Goal: Task Accomplishment & Management: Use online tool/utility

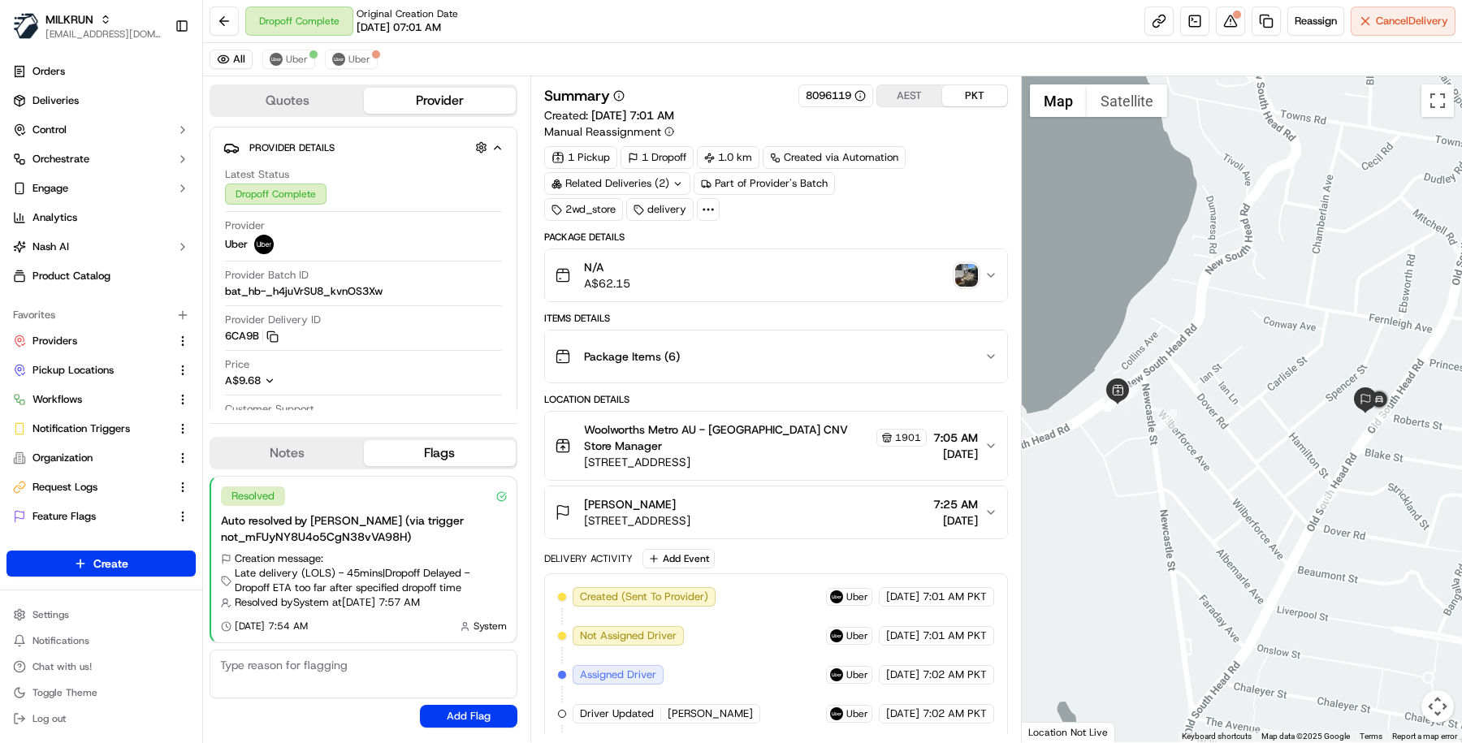
click at [704, 280] on div "N/A A$62.15" at bounding box center [770, 275] width 430 height 32
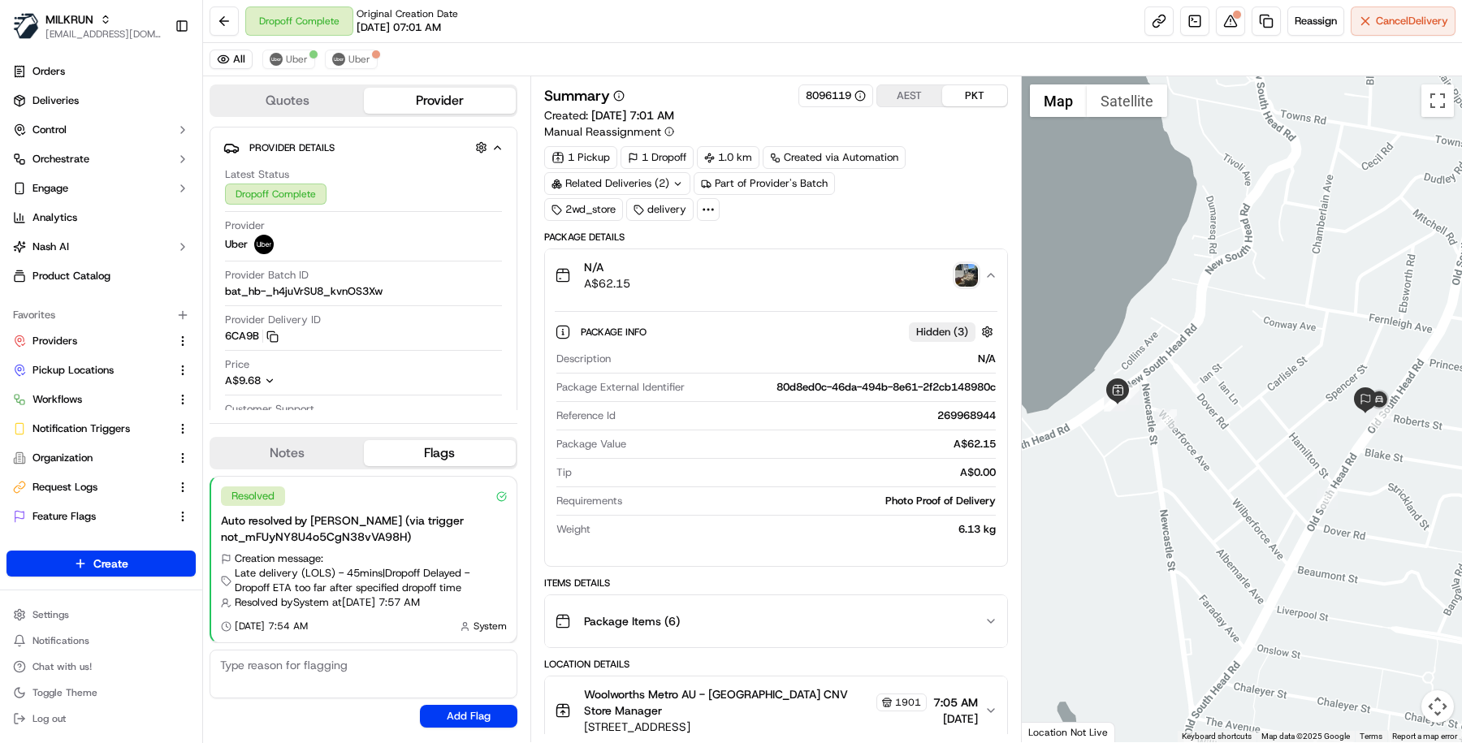
click at [969, 264] on img "button" at bounding box center [966, 275] width 23 height 23
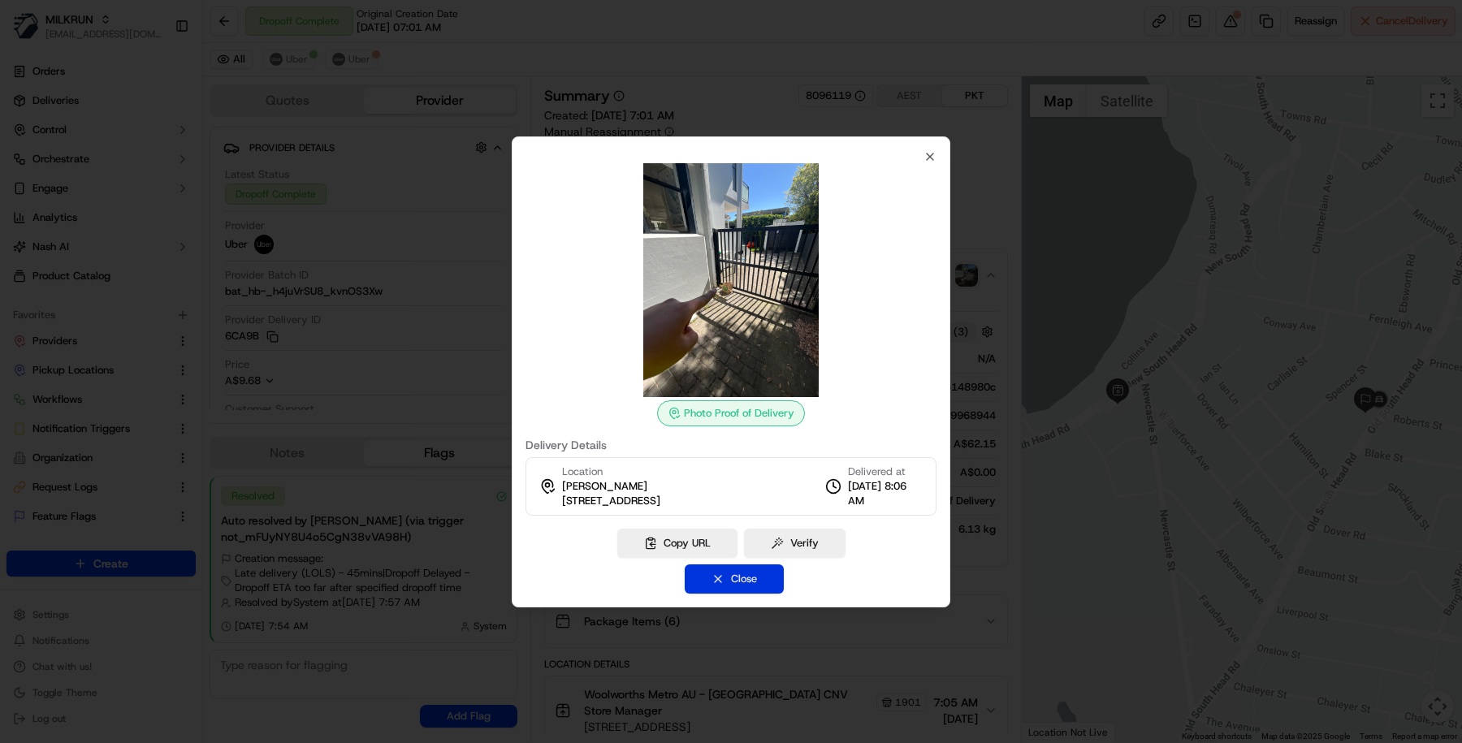
click at [700, 582] on button "Close" at bounding box center [734, 579] width 99 height 29
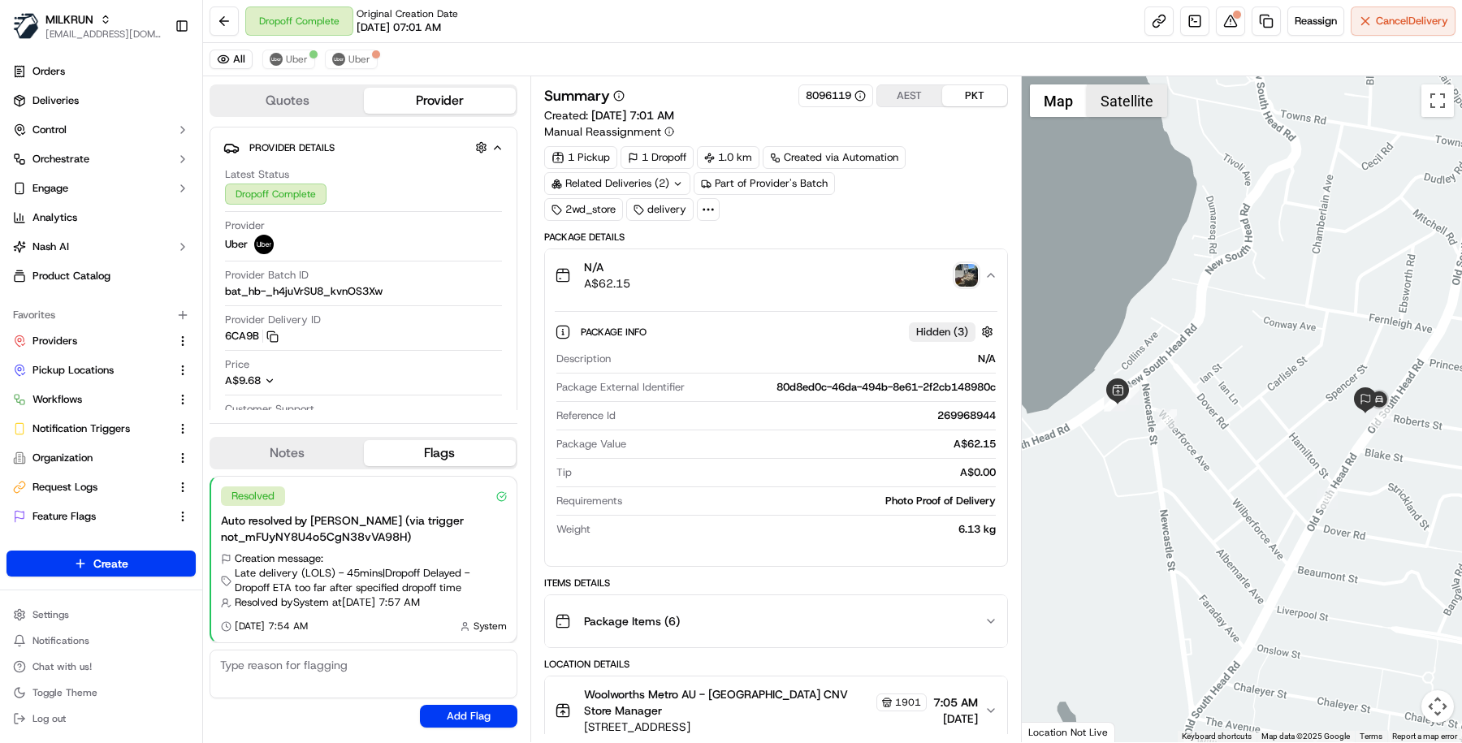
click at [1160, 102] on button "Satellite" at bounding box center [1127, 100] width 80 height 32
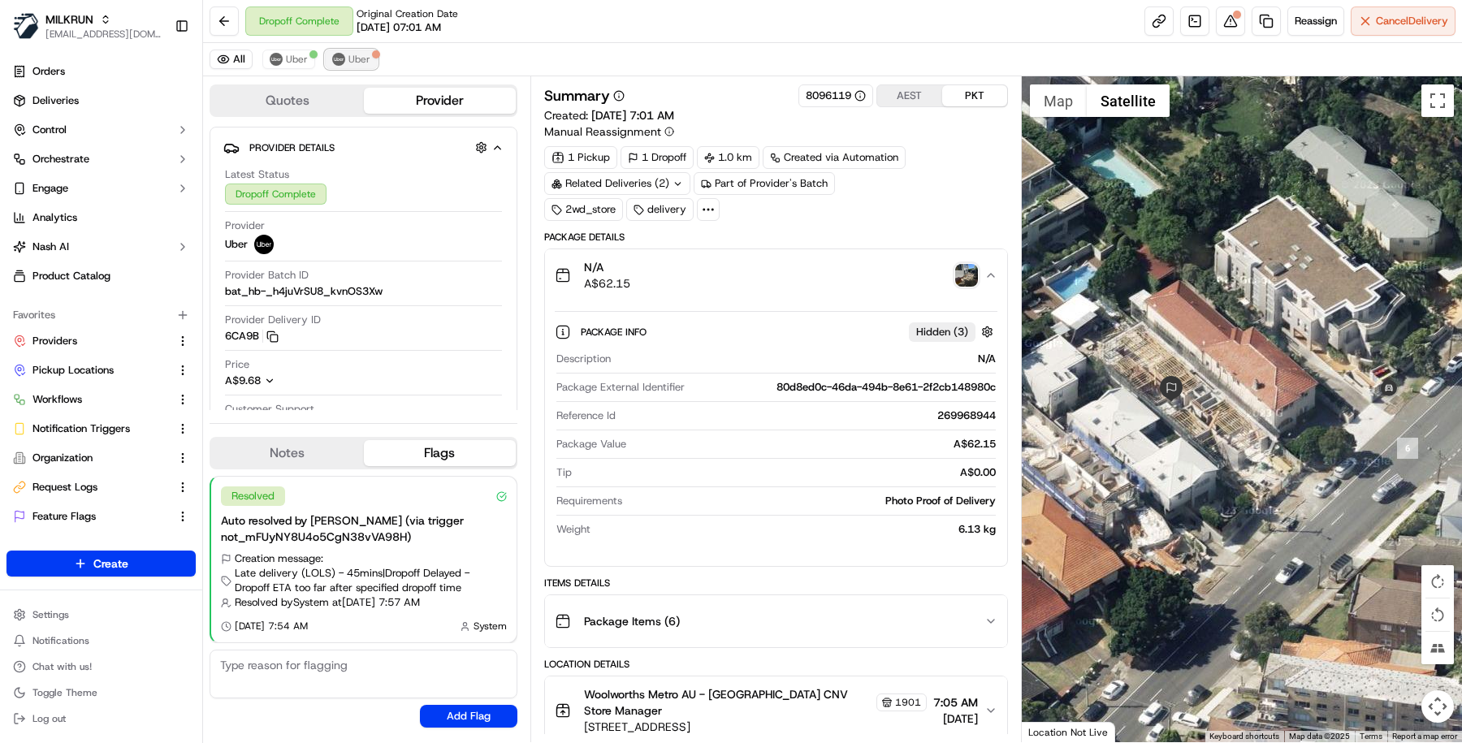
click at [336, 58] on img at bounding box center [338, 59] width 13 height 13
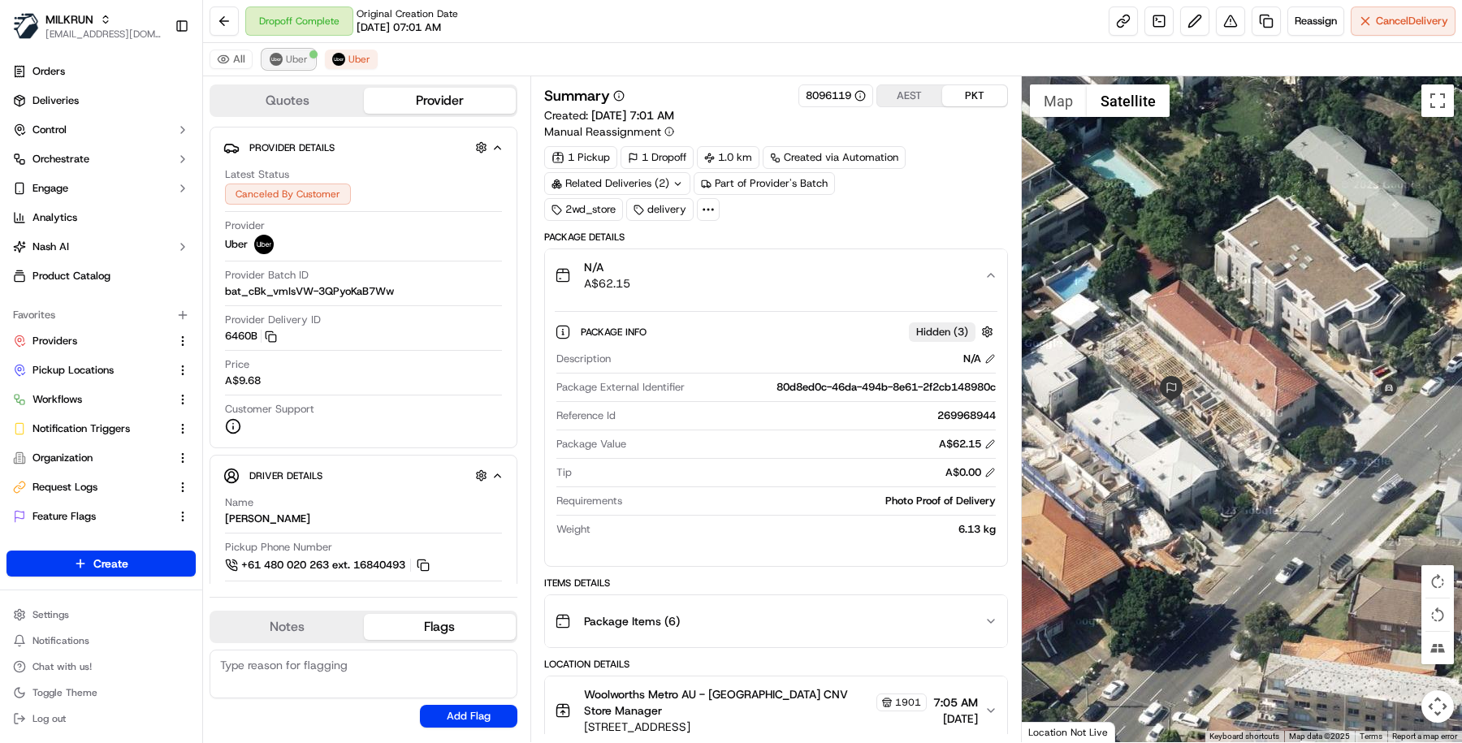
click at [295, 53] on span "Uber" at bounding box center [297, 59] width 22 height 13
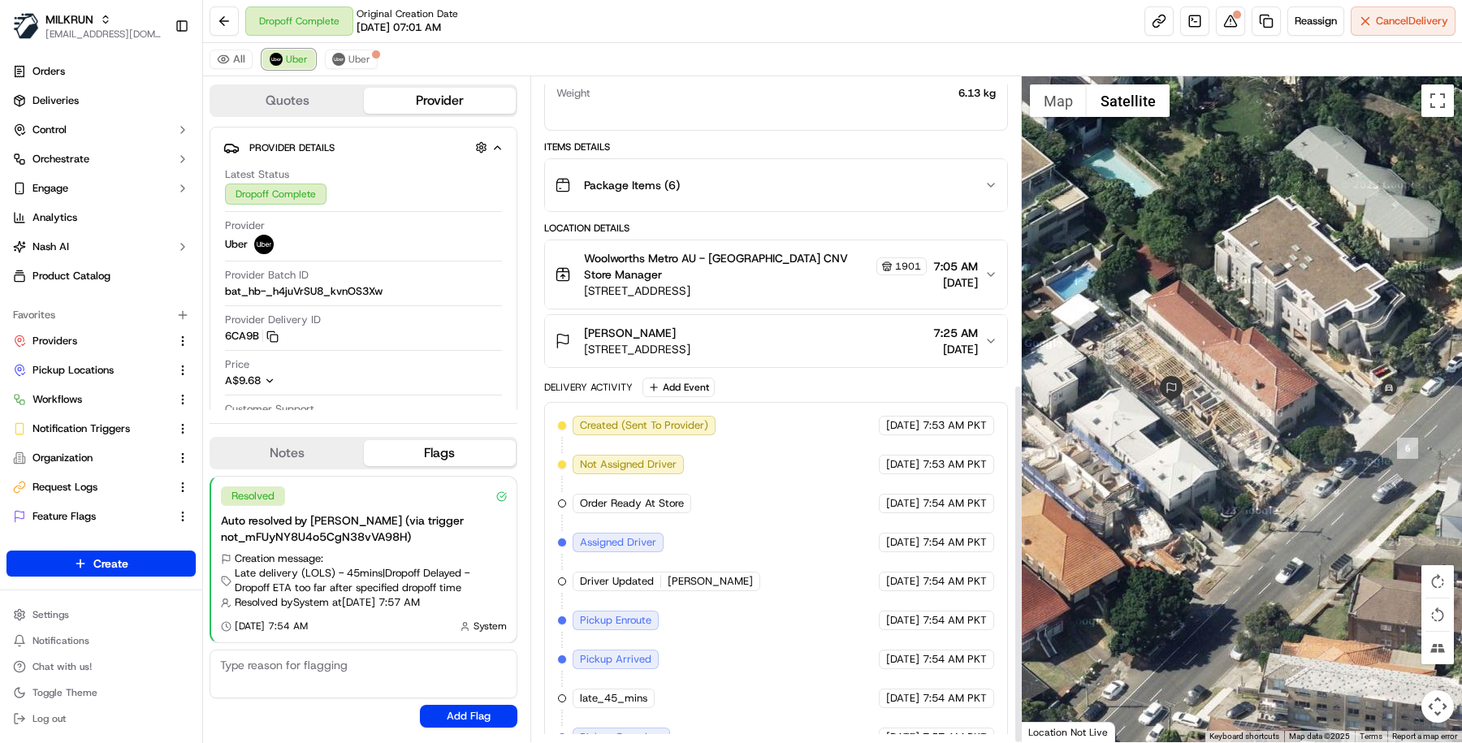
scroll to position [566, 0]
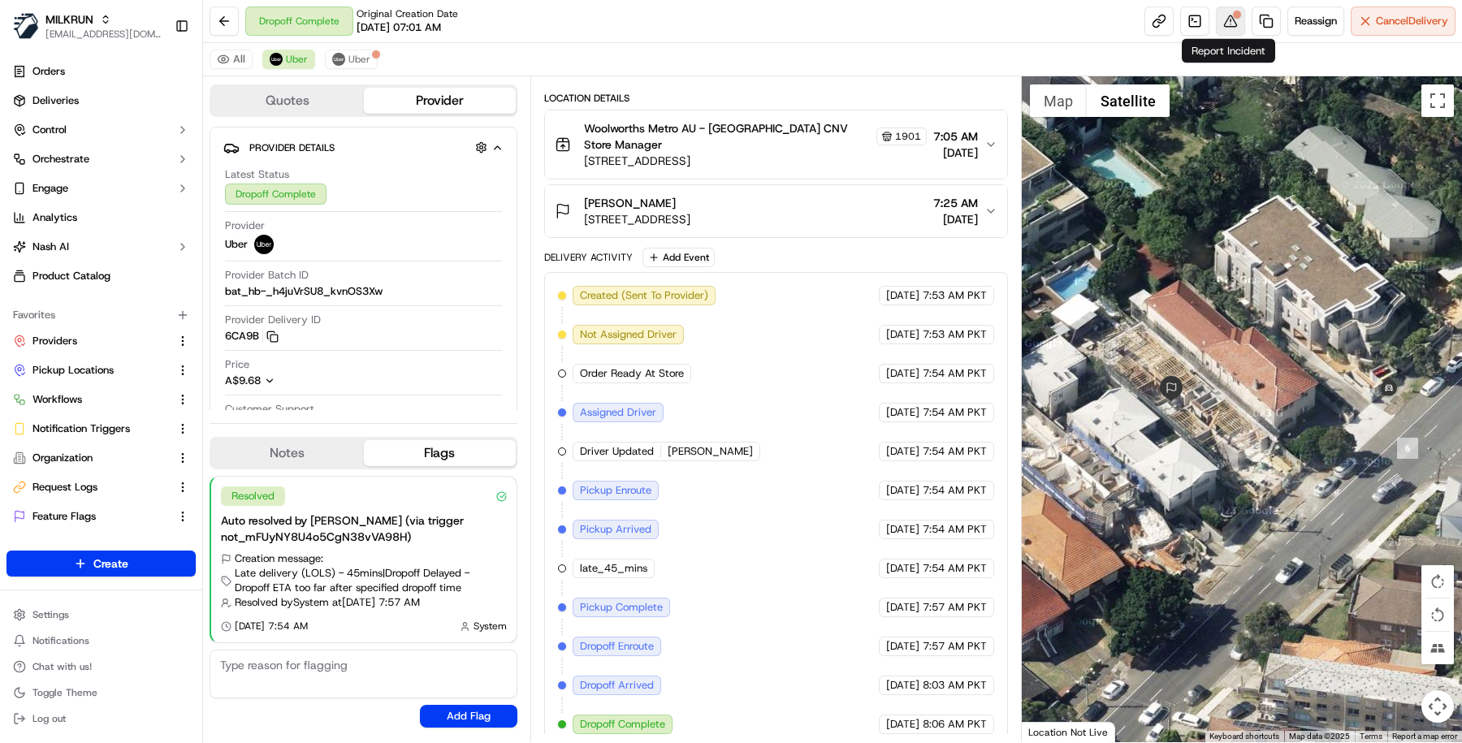
click at [1233, 16] on div at bounding box center [1237, 15] width 8 height 8
